Goal: Task Accomplishment & Management: Manage account settings

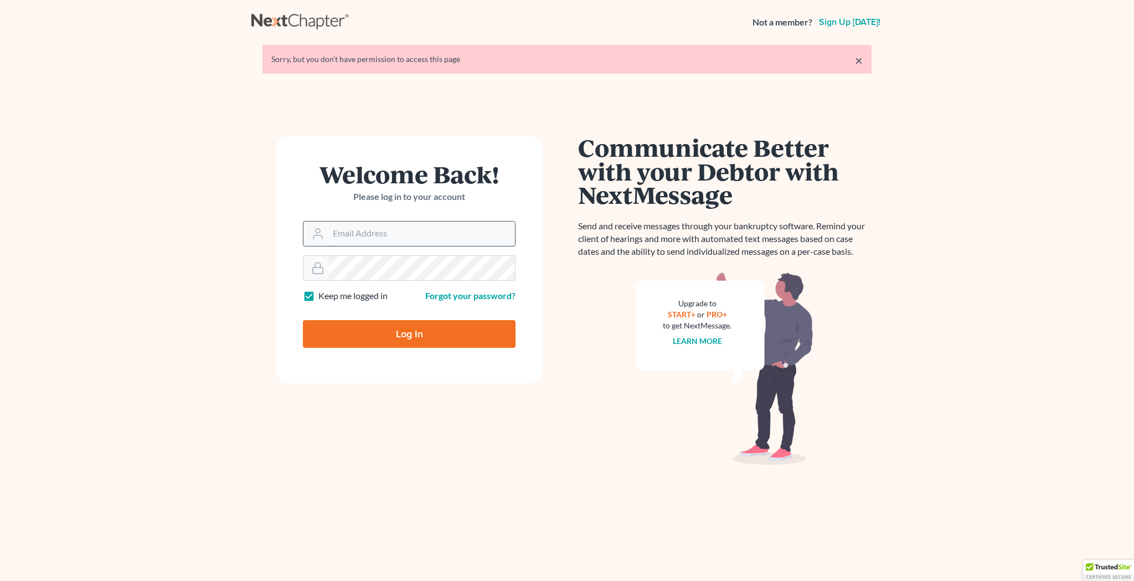
click at [425, 240] on input "Email Address" at bounding box center [421, 233] width 187 height 24
type input "[EMAIL_ADDRESS][DOMAIN_NAME]"
type input "Thinking..."
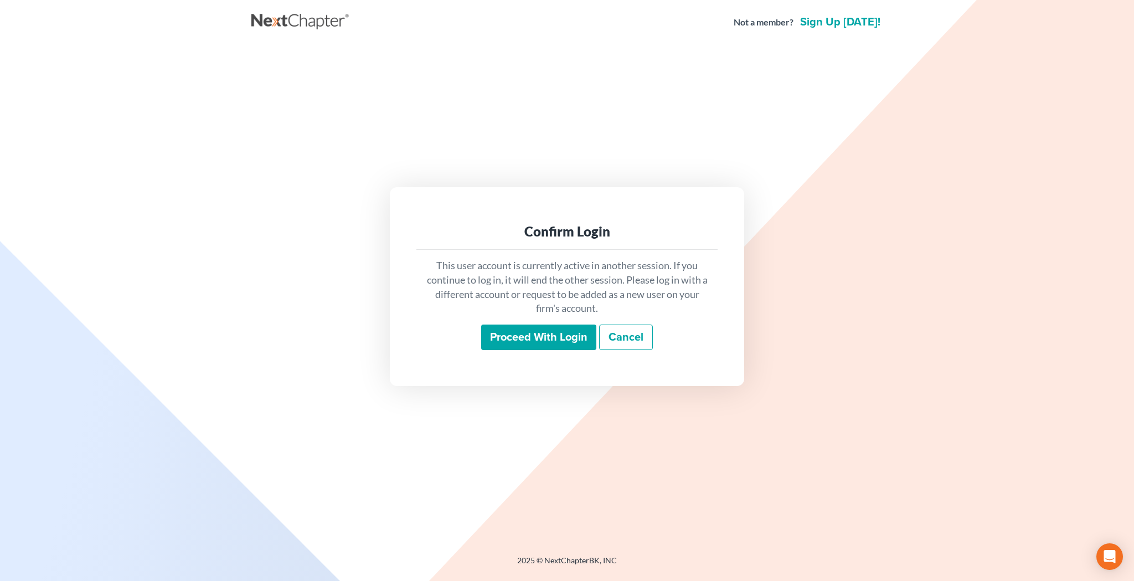
click at [531, 336] on input "Proceed with login" at bounding box center [538, 336] width 115 height 25
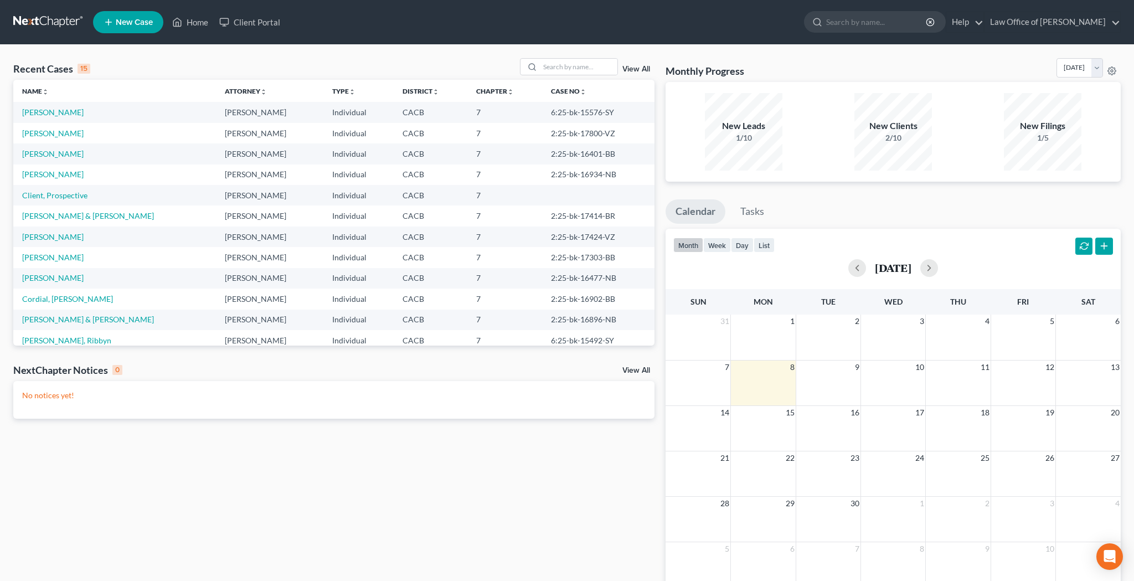
click at [637, 70] on link "View All" at bounding box center [636, 69] width 28 height 8
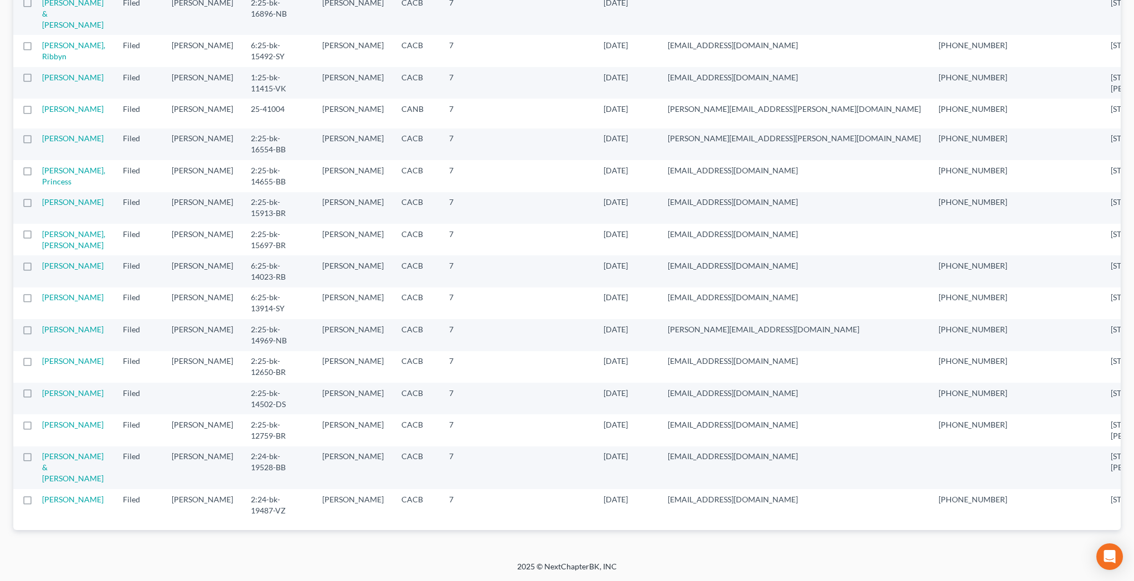
scroll to position [803, 0]
click at [58, 388] on link "Otero, Louise" at bounding box center [72, 392] width 61 height 9
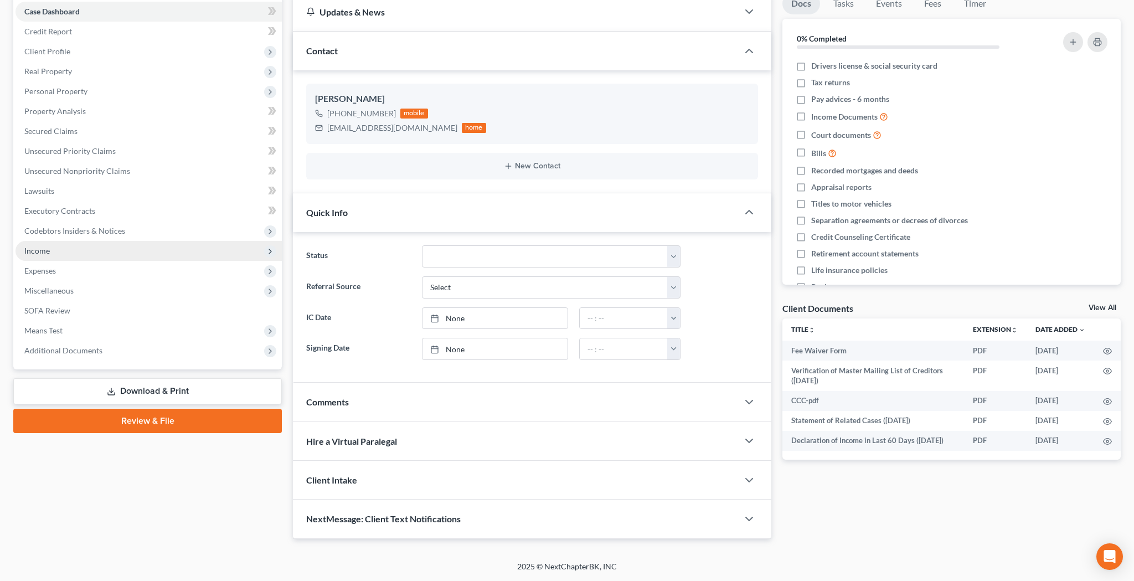
scroll to position [8, 0]
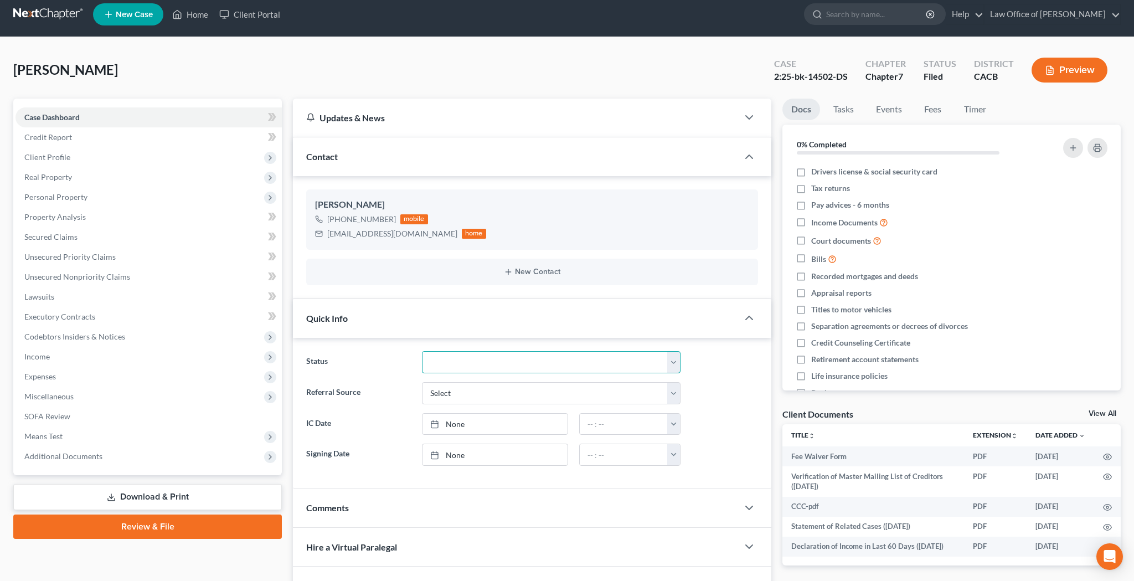
select select "0"
click at [197, 19] on link "Home" at bounding box center [190, 14] width 47 height 20
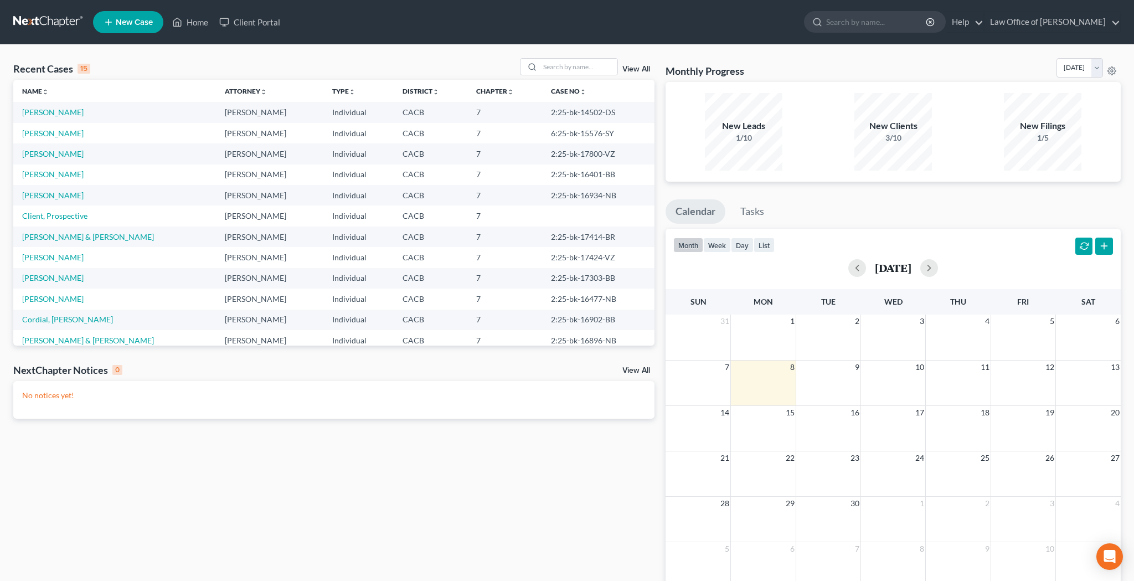
click at [642, 68] on link "View All" at bounding box center [636, 69] width 28 height 8
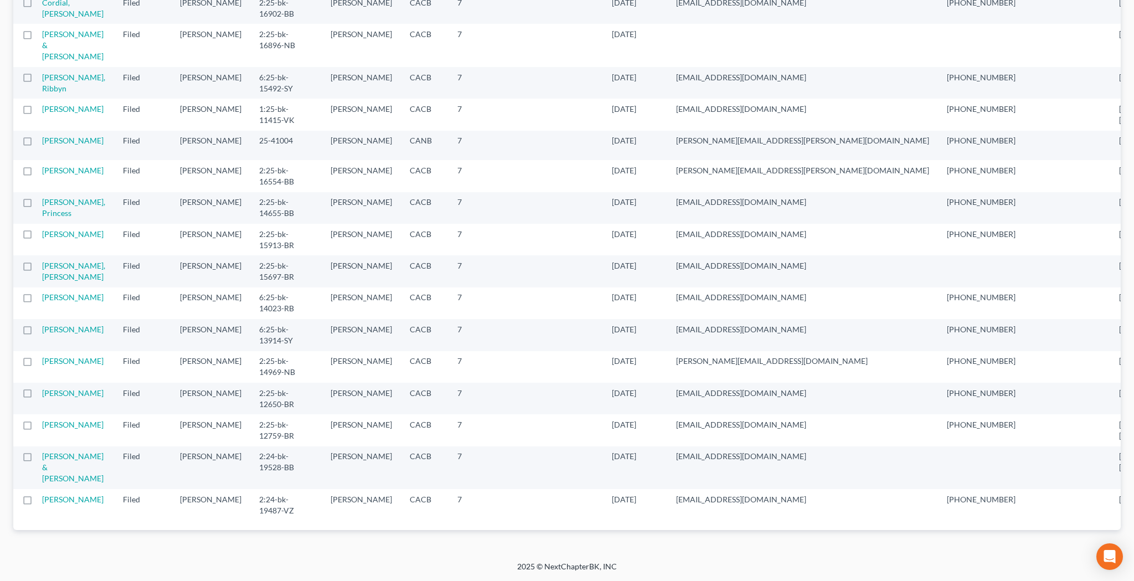
scroll to position [655, 0]
click at [60, 218] on link "Murray, Princess" at bounding box center [73, 207] width 63 height 20
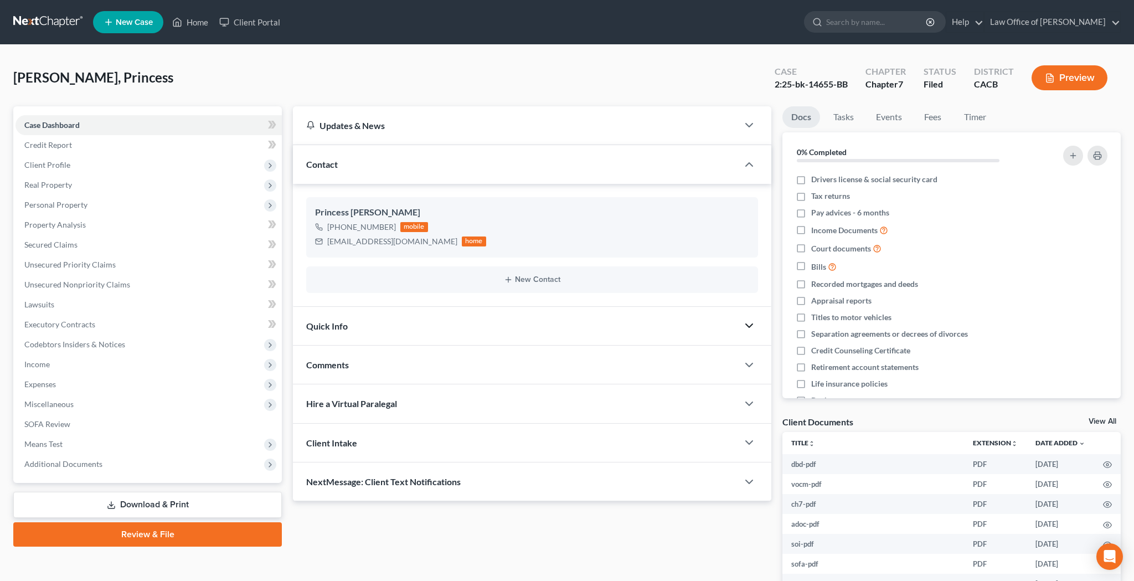
click at [748, 324] on icon "button" at bounding box center [748, 325] width 13 height 13
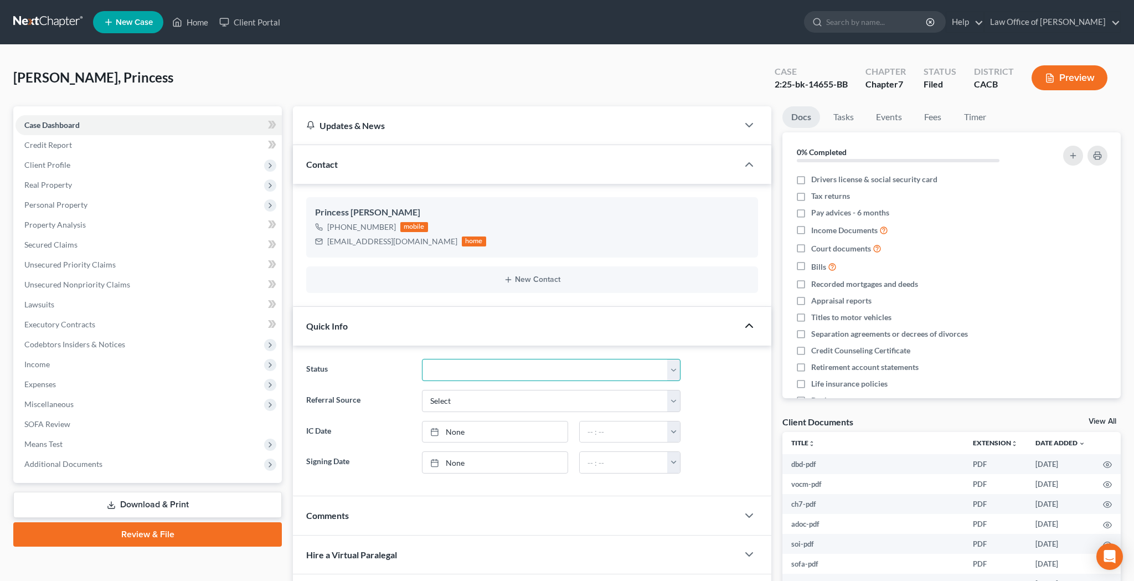
select select "0"
click at [202, 25] on link "Home" at bounding box center [190, 22] width 47 height 20
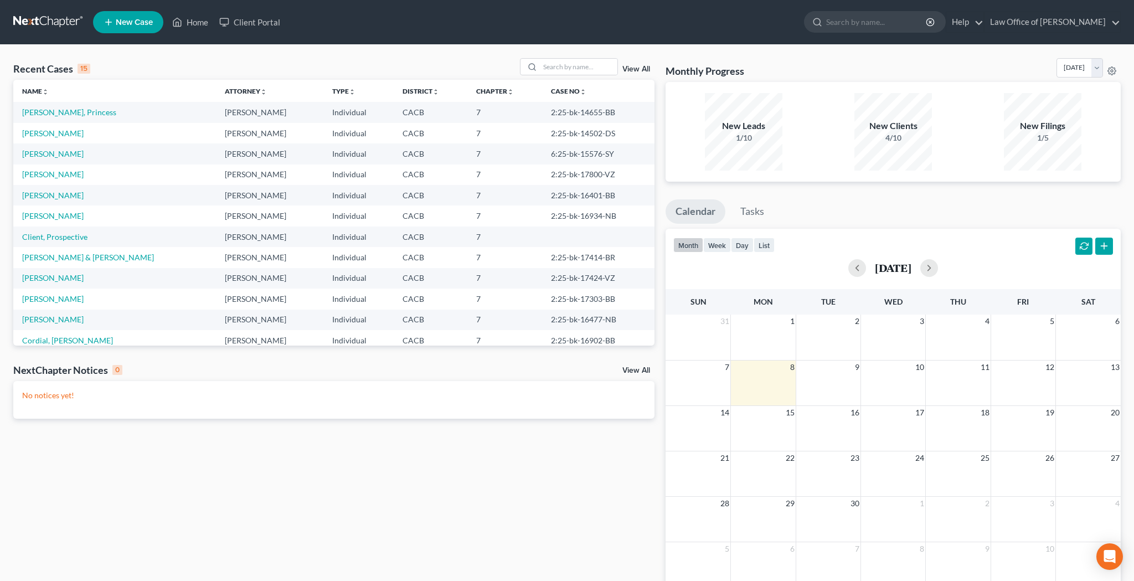
click at [641, 71] on link "View All" at bounding box center [636, 69] width 28 height 8
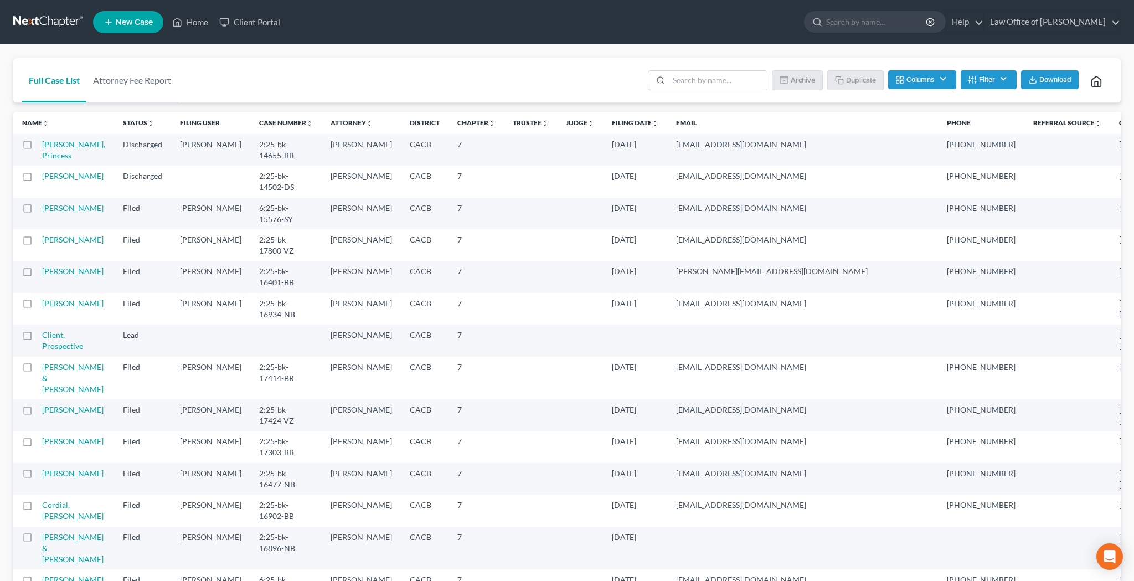
click at [38, 147] on label at bounding box center [38, 147] width 0 height 0
click at [42, 146] on input "checkbox" at bounding box center [45, 142] width 7 height 7
checkbox input "true"
click at [38, 179] on label at bounding box center [38, 179] width 0 height 0
click at [42, 178] on input "checkbox" at bounding box center [45, 174] width 7 height 7
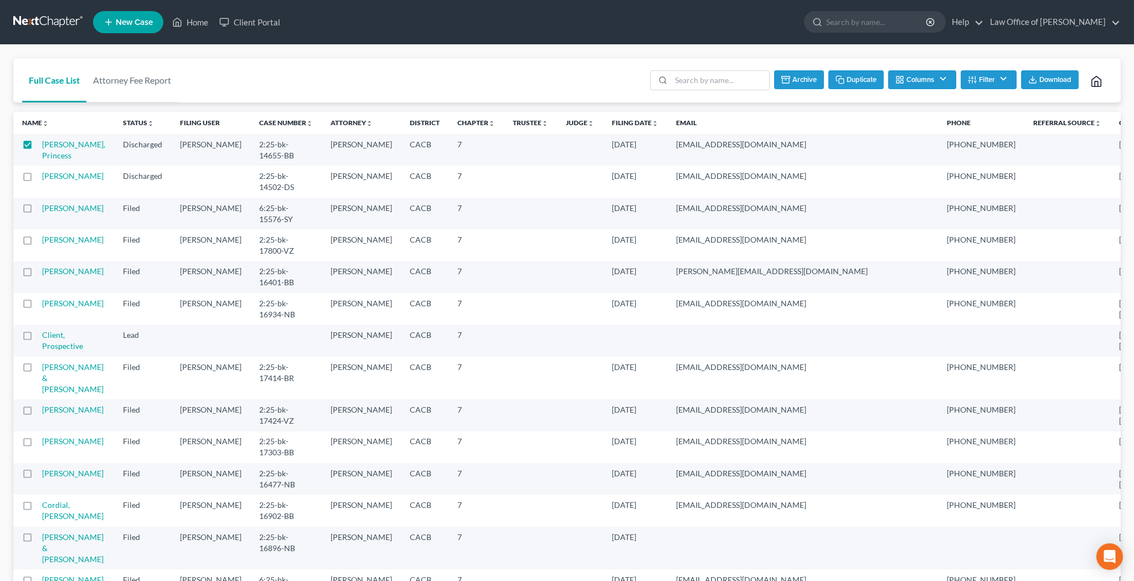
checkbox input "true"
click at [793, 81] on button "Archive" at bounding box center [798, 79] width 50 height 19
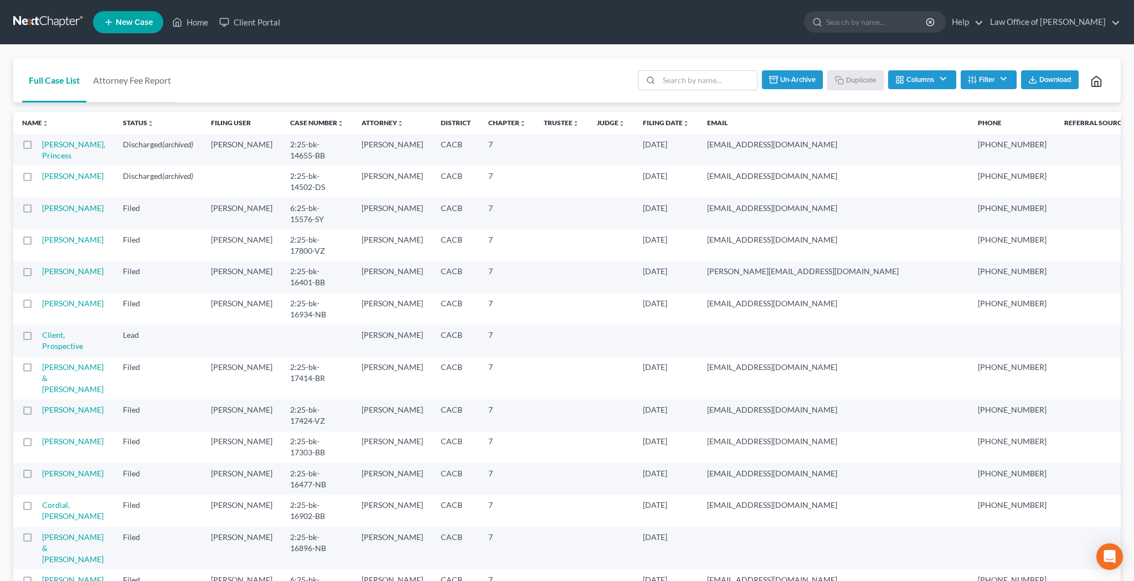
checkbox input "false"
click at [202, 25] on link "Home" at bounding box center [190, 22] width 47 height 20
